Goal: Browse casually

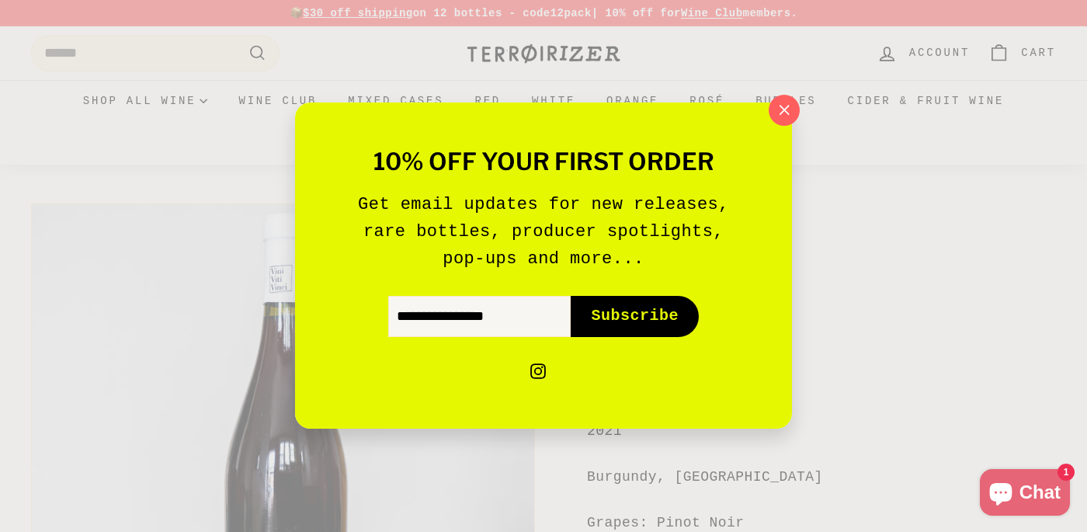
click at [620, 287] on div "10% off your first order Get email updates for new releases, rare bottles, prod…" at bounding box center [544, 265] width 404 height 233
click at [783, 113] on icon "button" at bounding box center [784, 110] width 23 height 23
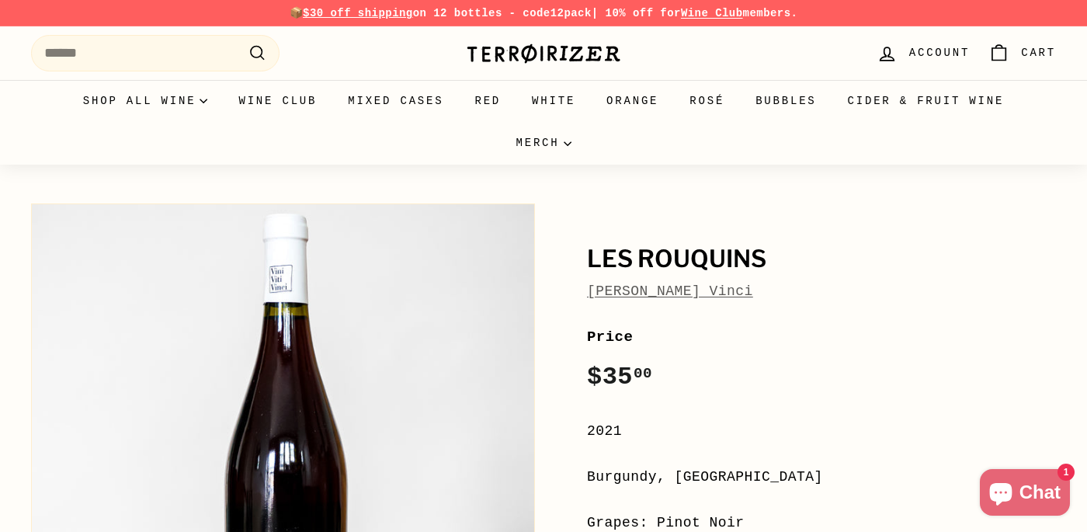
click at [643, 291] on link "[PERSON_NAME] Vinci" at bounding box center [670, 292] width 166 height 16
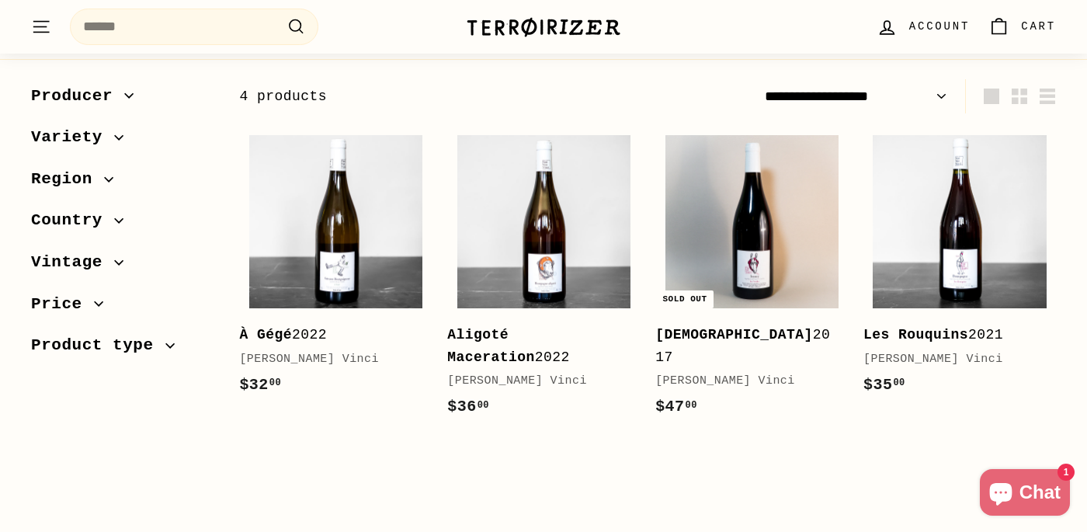
scroll to position [91, 0]
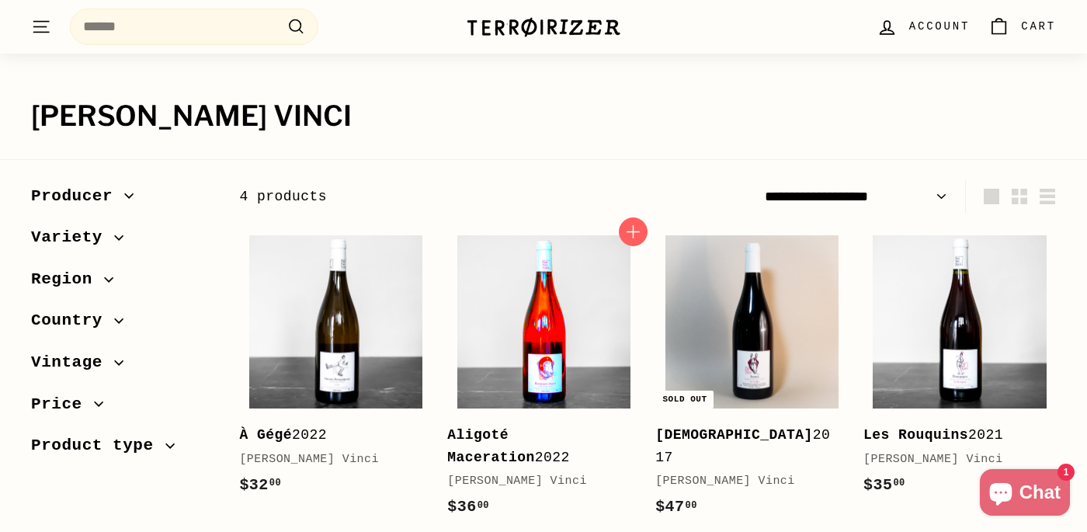
click at [560, 338] on img at bounding box center [544, 321] width 173 height 173
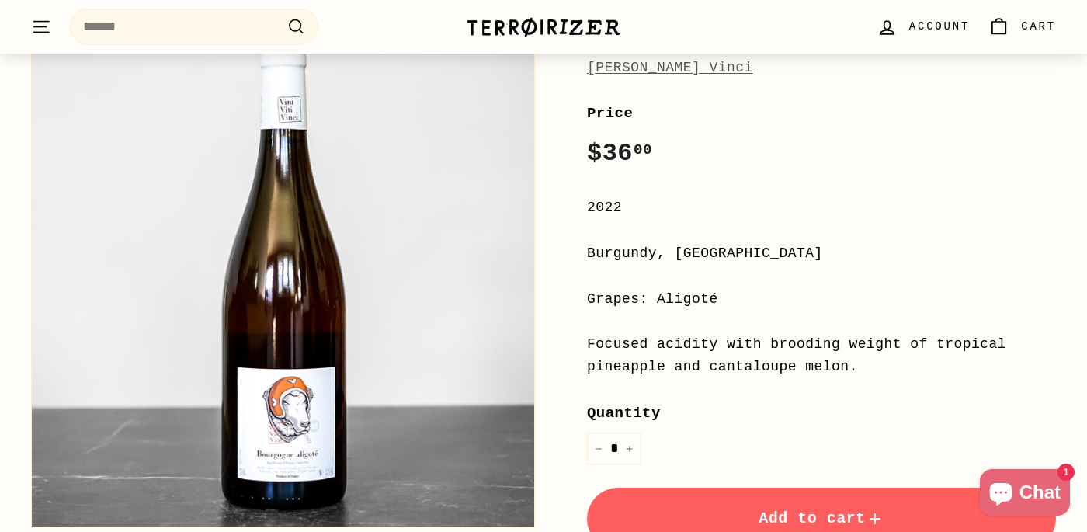
scroll to position [304, 0]
